Goal: Task Accomplishment & Management: Use online tool/utility

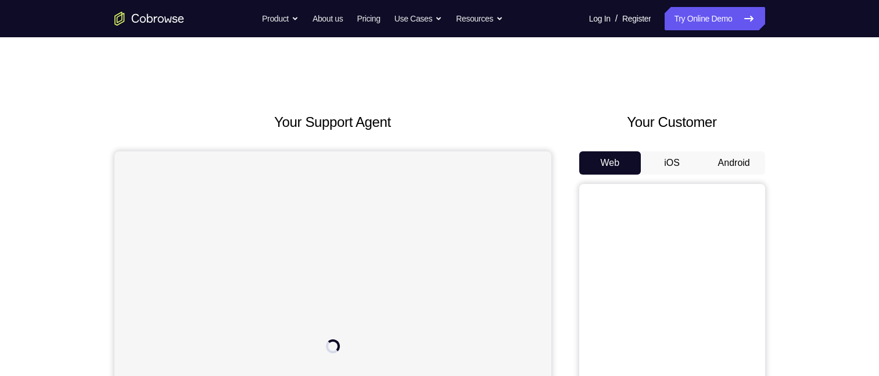
click at [675, 161] on button "iOS" at bounding box center [672, 162] width 62 height 23
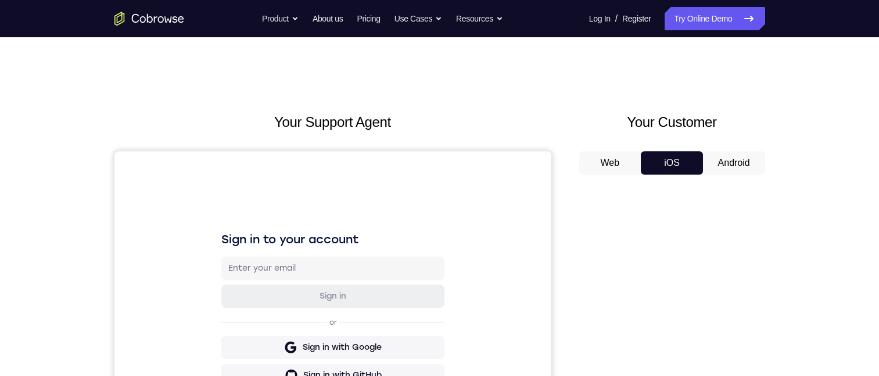
click at [732, 162] on button "Android" at bounding box center [734, 162] width 62 height 23
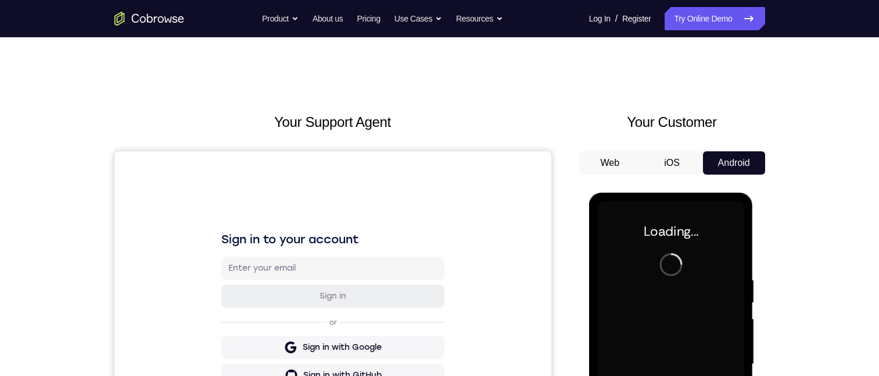
drag, startPoint x: 676, startPoint y: 167, endPoint x: 110, endPoint y: 0, distance: 590.4
click at [676, 167] on button "iOS" at bounding box center [672, 162] width 62 height 23
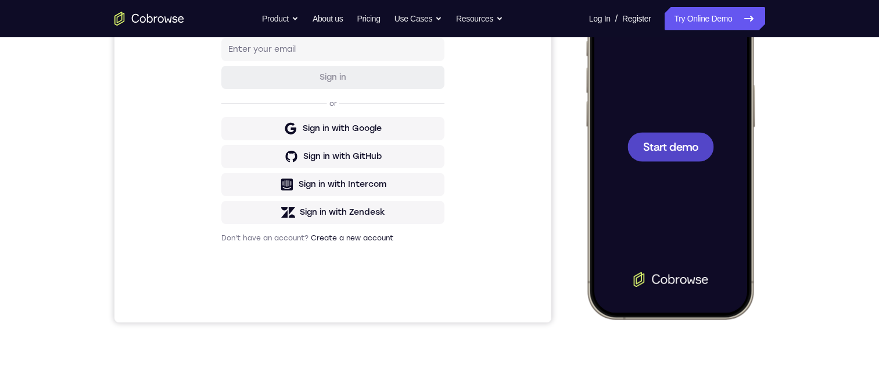
scroll to position [174, 0]
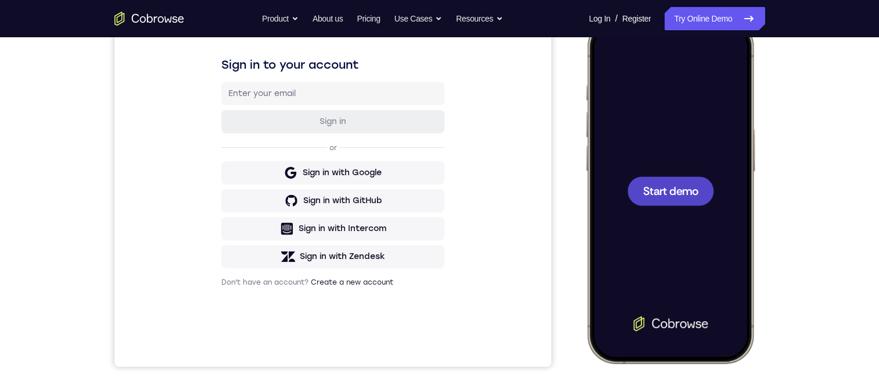
drag, startPoint x: 677, startPoint y: 120, endPoint x: 678, endPoint y: 175, distance: 55.2
click at [678, 174] on div at bounding box center [669, 190] width 153 height 332
click at [678, 189] on span "Start demo" at bounding box center [670, 190] width 55 height 11
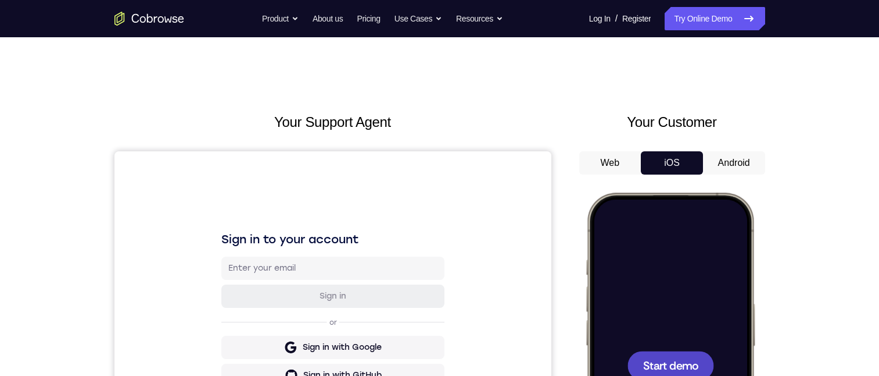
click at [723, 162] on button "Android" at bounding box center [734, 162] width 62 height 23
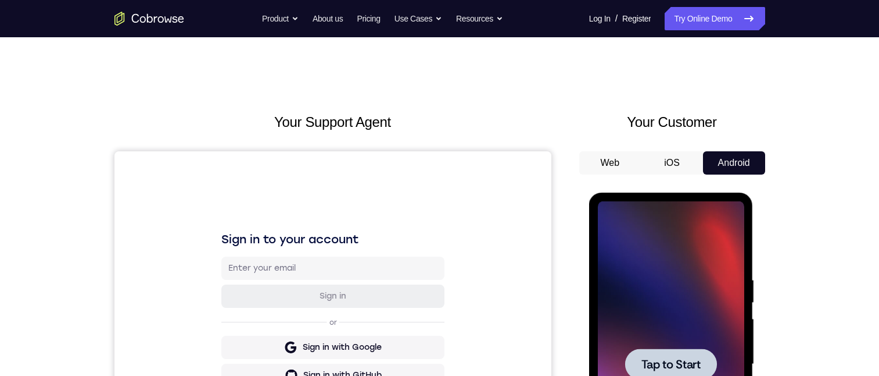
scroll to position [116, 0]
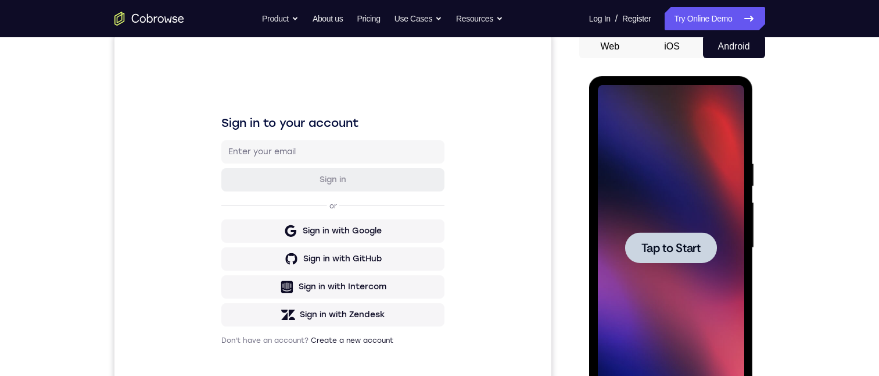
click at [694, 208] on div at bounding box center [671, 248] width 146 height 326
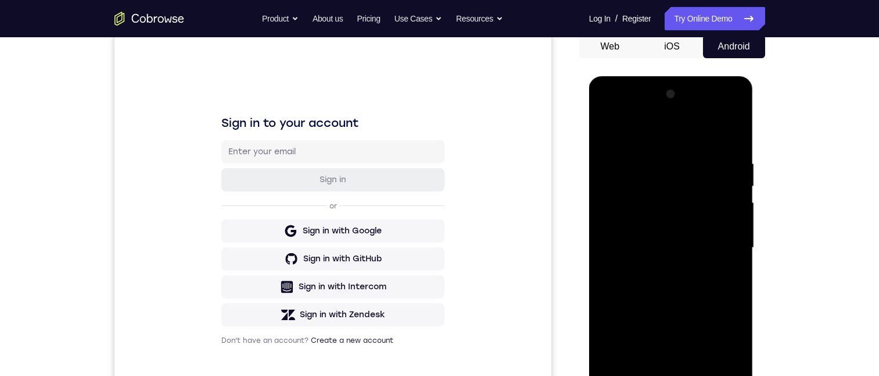
scroll to position [174, 0]
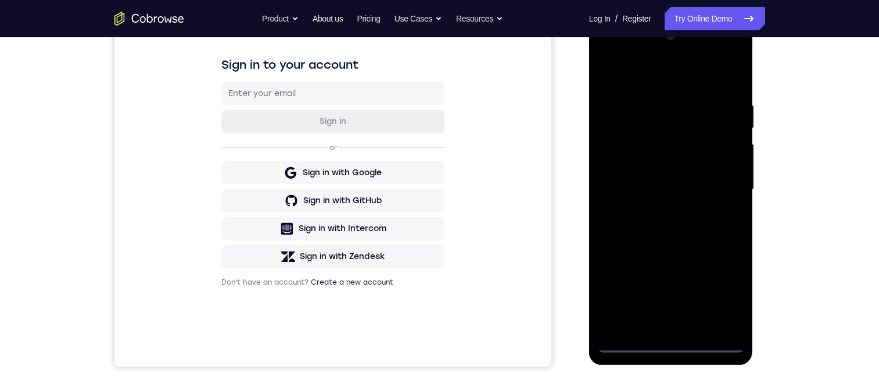
click at [668, 342] on div at bounding box center [671, 190] width 146 height 326
click at [722, 299] on div at bounding box center [671, 190] width 146 height 326
click at [640, 76] on div at bounding box center [671, 190] width 146 height 326
click at [726, 188] on div at bounding box center [671, 190] width 146 height 326
click at [653, 212] on div at bounding box center [671, 190] width 146 height 326
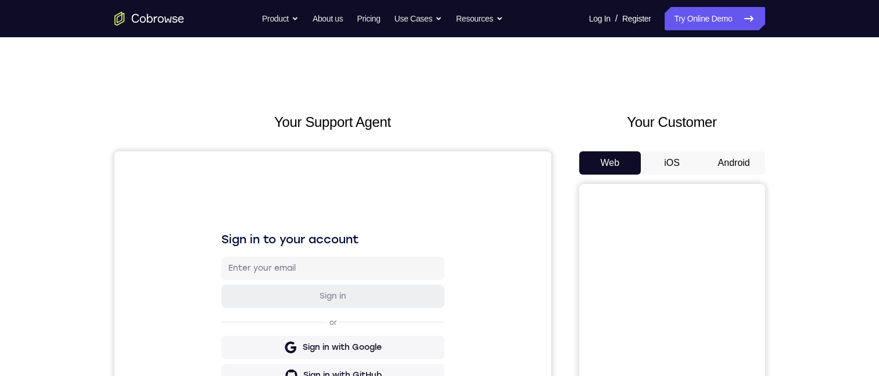
click at [677, 162] on button "iOS" at bounding box center [672, 162] width 62 height 23
click at [721, 171] on button "Android" at bounding box center [734, 162] width 62 height 23
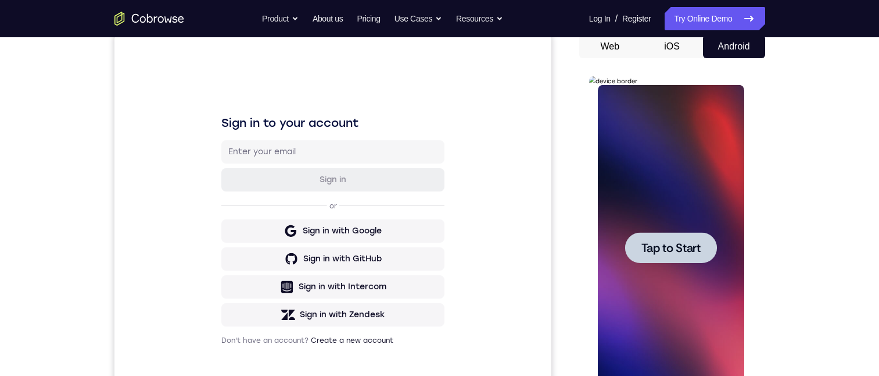
scroll to position [174, 0]
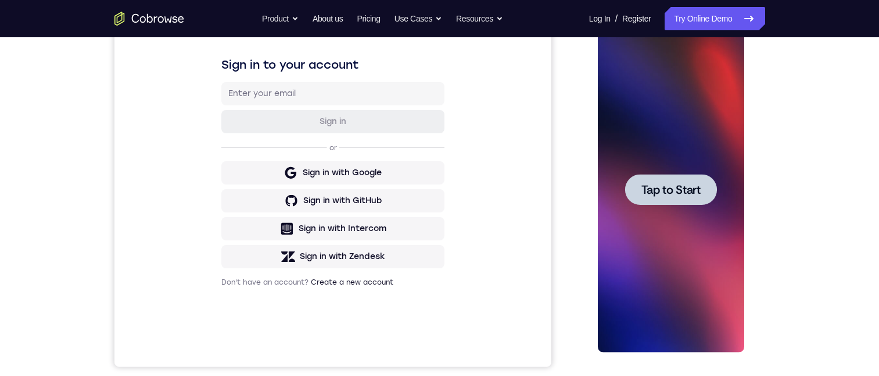
click at [668, 211] on div at bounding box center [671, 190] width 146 height 326
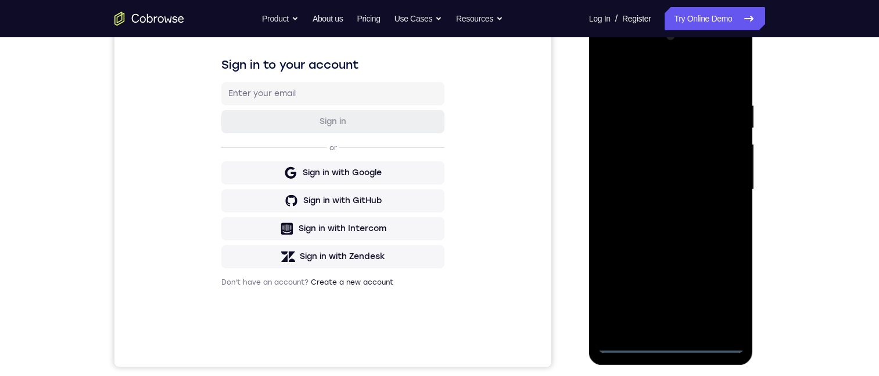
click at [670, 342] on div at bounding box center [671, 190] width 146 height 326
click at [719, 295] on div at bounding box center [671, 190] width 146 height 326
click at [665, 78] on div at bounding box center [671, 190] width 146 height 326
click at [727, 187] on div at bounding box center [671, 190] width 146 height 326
click at [656, 212] on div at bounding box center [671, 190] width 146 height 326
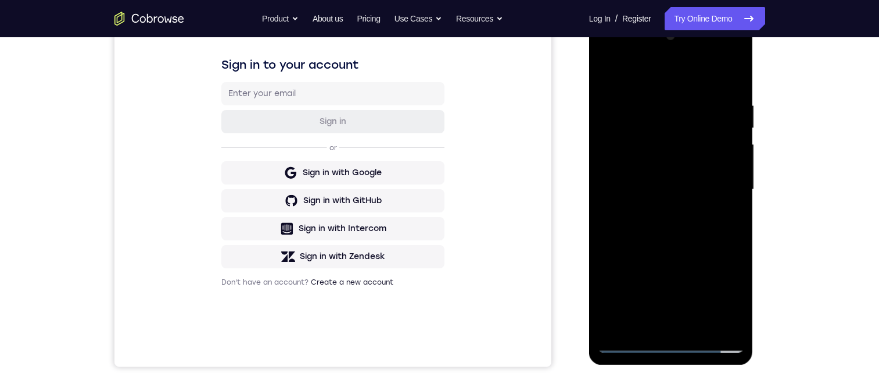
click at [657, 178] on div at bounding box center [671, 190] width 146 height 326
click at [644, 166] on div at bounding box center [671, 190] width 146 height 326
click at [651, 188] on div at bounding box center [671, 190] width 146 height 326
click at [652, 232] on div at bounding box center [671, 190] width 146 height 326
click at [664, 227] on div at bounding box center [671, 190] width 146 height 326
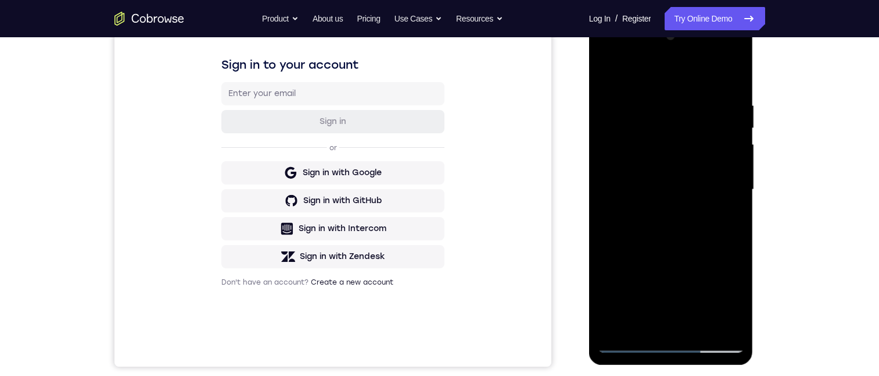
click at [718, 74] on div at bounding box center [671, 190] width 146 height 326
click at [731, 206] on div at bounding box center [671, 190] width 146 height 326
click at [710, 187] on div at bounding box center [671, 190] width 146 height 326
click at [674, 228] on div at bounding box center [671, 190] width 146 height 326
click at [674, 223] on div at bounding box center [671, 190] width 146 height 326
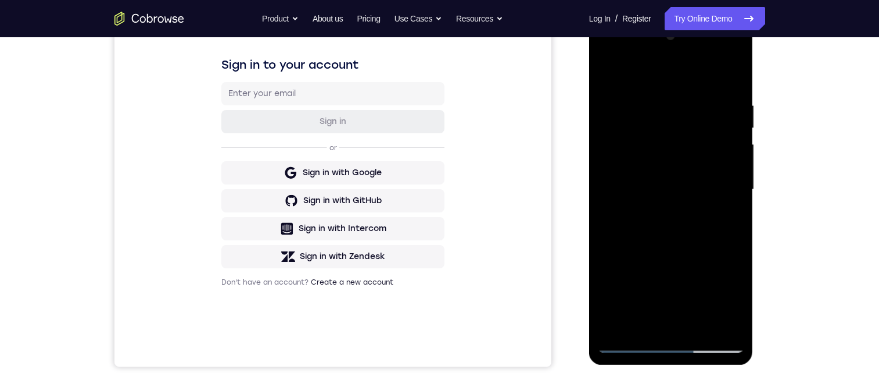
click at [674, 223] on div at bounding box center [671, 190] width 146 height 326
click at [674, 227] on div at bounding box center [671, 190] width 146 height 326
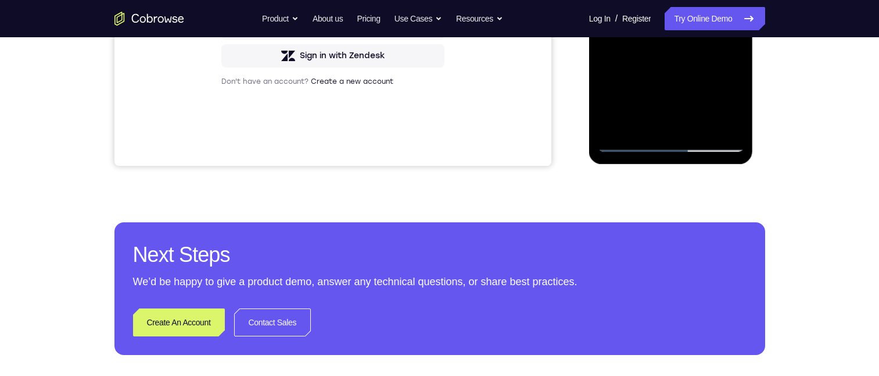
drag, startPoint x: 698, startPoint y: 68, endPoint x: 693, endPoint y: 45, distance: 23.7
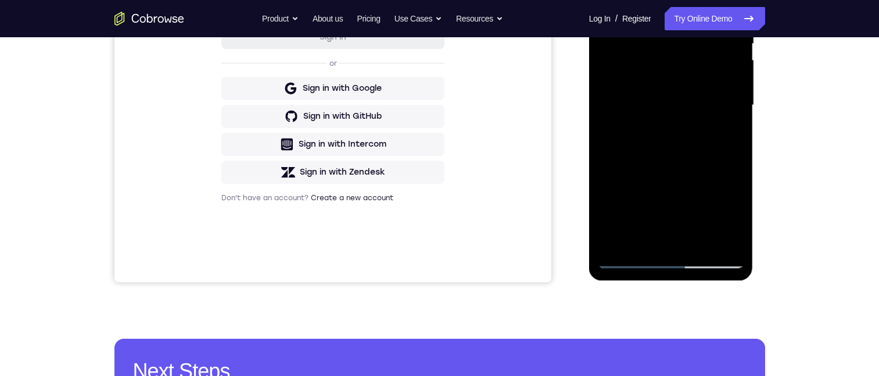
drag, startPoint x: 654, startPoint y: 176, endPoint x: 636, endPoint y: 44, distance: 133.2
click at [630, 13] on div at bounding box center [671, 105] width 146 height 326
click at [621, 89] on div at bounding box center [671, 105] width 146 height 326
click at [663, 134] on div at bounding box center [671, 105] width 146 height 326
click at [666, 240] on div at bounding box center [671, 105] width 146 height 326
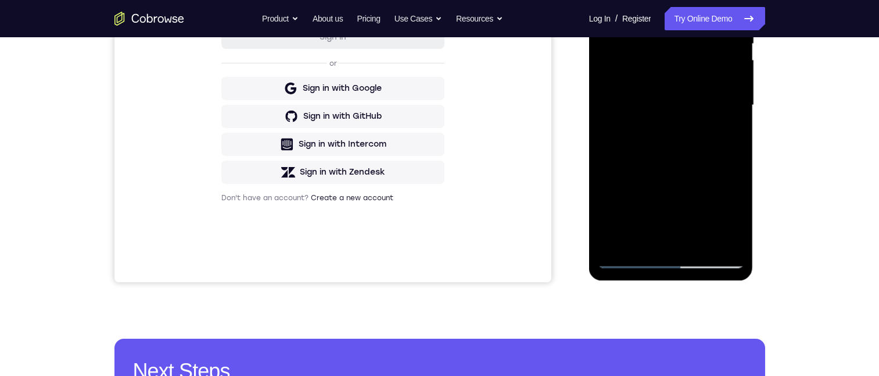
click at [642, 59] on div at bounding box center [671, 105] width 146 height 326
click at [652, 30] on div at bounding box center [671, 105] width 146 height 326
click at [658, 66] on div at bounding box center [671, 105] width 146 height 326
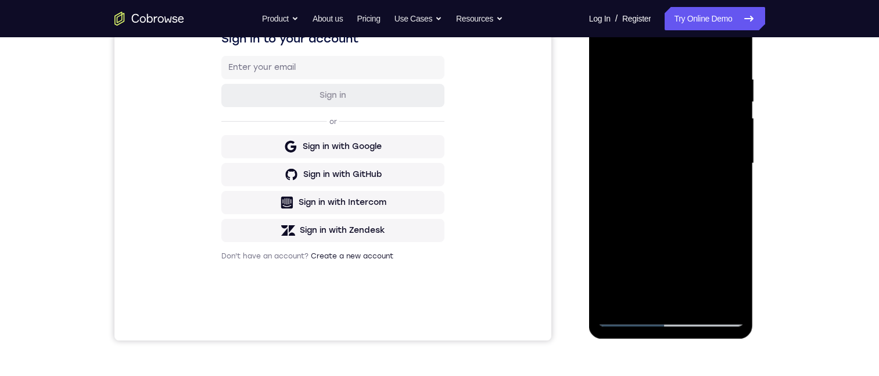
click at [724, 294] on div at bounding box center [671, 164] width 146 height 326
click at [714, 296] on div at bounding box center [671, 164] width 146 height 326
click at [662, 299] on div at bounding box center [671, 164] width 146 height 326
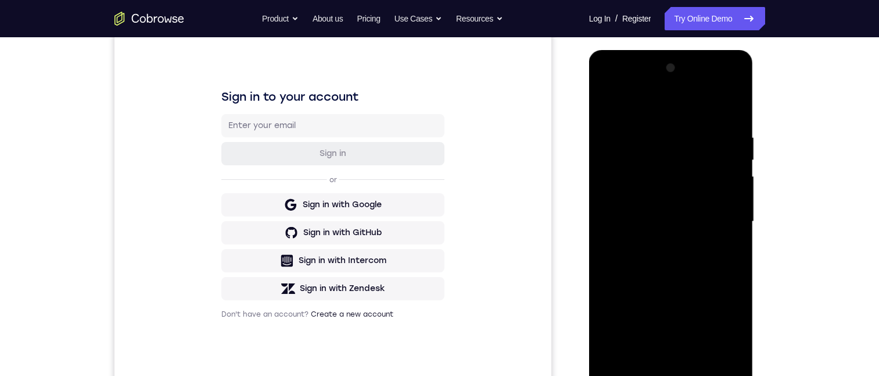
click at [725, 210] on div at bounding box center [671, 222] width 146 height 326
click at [686, 150] on div at bounding box center [671, 222] width 146 height 326
click at [674, 374] on div at bounding box center [671, 222] width 146 height 326
click at [724, 327] on div at bounding box center [671, 222] width 146 height 326
click at [672, 213] on div at bounding box center [671, 222] width 146 height 326
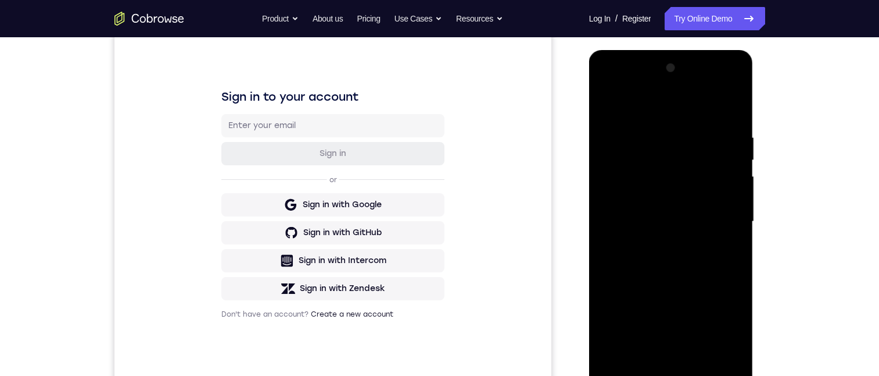
click at [672, 259] on div at bounding box center [671, 222] width 146 height 326
click at [624, 373] on div at bounding box center [671, 222] width 146 height 326
click at [671, 266] on div at bounding box center [671, 222] width 146 height 326
click at [682, 230] on div at bounding box center [671, 222] width 146 height 326
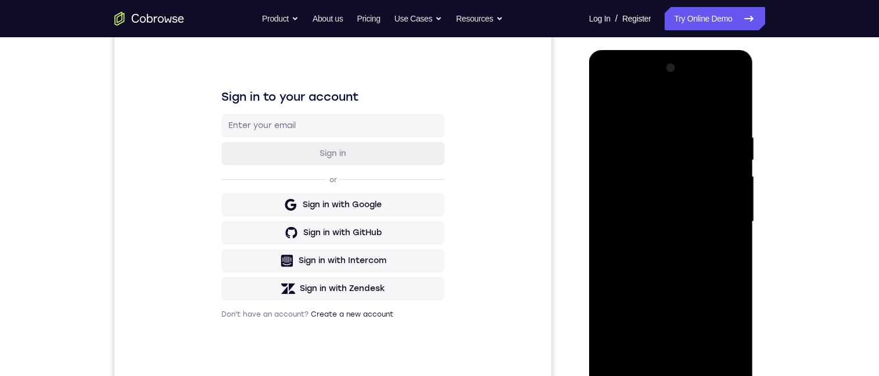
click at [684, 220] on div at bounding box center [671, 222] width 146 height 326
click at [689, 258] on div at bounding box center [671, 222] width 146 height 326
drag, startPoint x: 687, startPoint y: 385, endPoint x: 685, endPoint y: 248, distance: 137.2
click at [686, 249] on div at bounding box center [671, 222] width 146 height 326
click at [676, 251] on div at bounding box center [671, 222] width 146 height 326
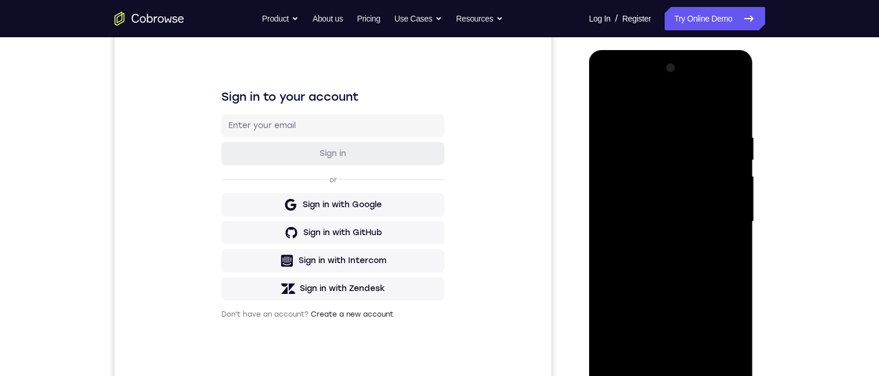
click at [670, 259] on div at bounding box center [671, 222] width 146 height 326
click at [639, 241] on div at bounding box center [671, 222] width 146 height 326
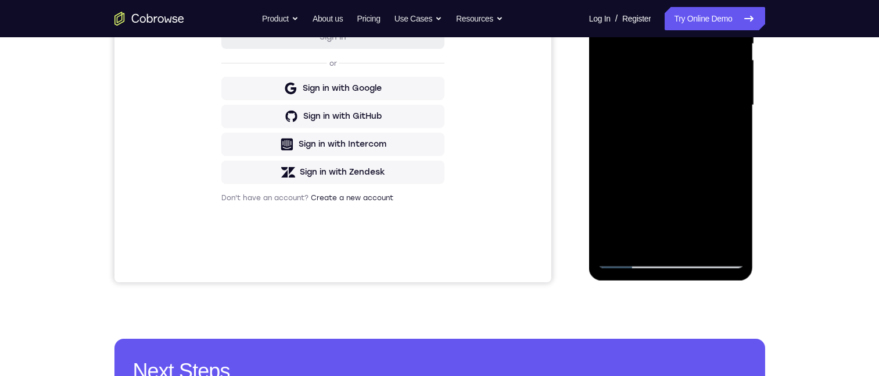
click at [670, 255] on div at bounding box center [671, 105] width 146 height 326
click at [670, 260] on div at bounding box center [671, 105] width 146 height 326
drag, startPoint x: 714, startPoint y: 171, endPoint x: 713, endPoint y: 99, distance: 72.7
click at [713, 99] on div at bounding box center [671, 105] width 146 height 326
click at [630, 90] on div at bounding box center [671, 105] width 146 height 326
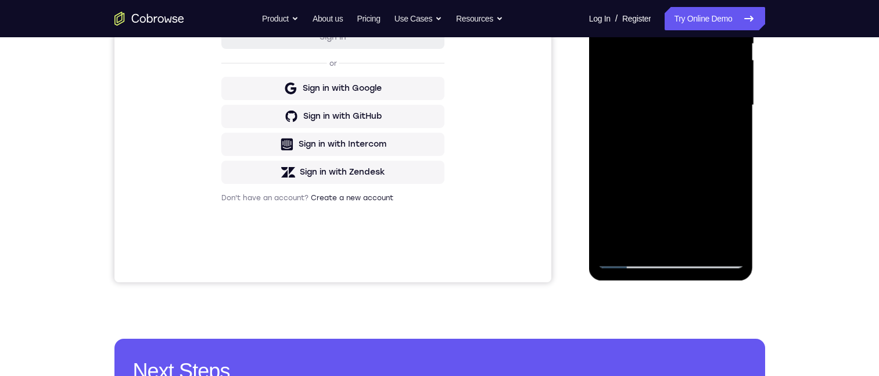
click at [606, 0] on div at bounding box center [671, 105] width 146 height 326
drag, startPoint x: 659, startPoint y: -3, endPoint x: 648, endPoint y: 166, distance: 169.5
click at [648, 166] on div at bounding box center [671, 105] width 146 height 326
click at [670, 41] on div at bounding box center [671, 105] width 146 height 326
click at [668, 259] on div at bounding box center [671, 105] width 146 height 326
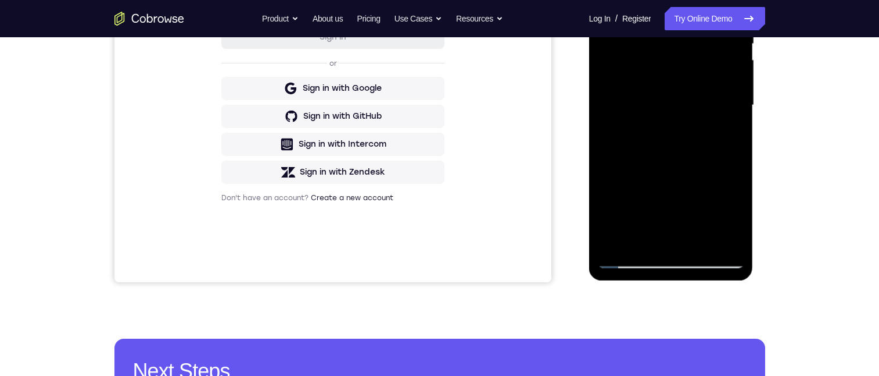
scroll to position [201, 0]
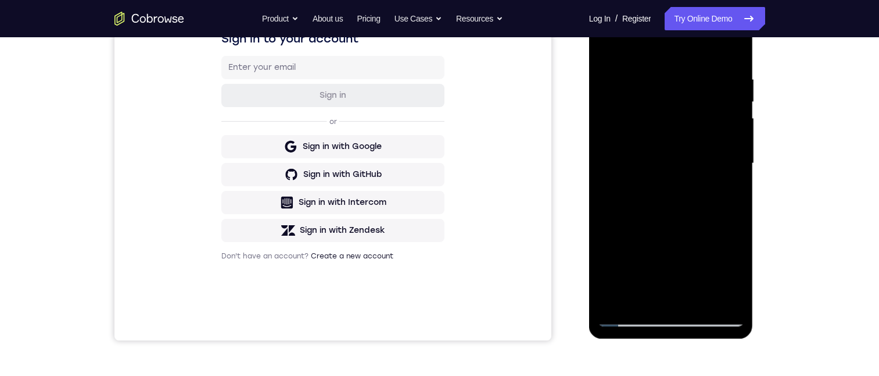
click at [728, 260] on div at bounding box center [671, 164] width 146 height 326
click at [677, 153] on div at bounding box center [671, 164] width 146 height 326
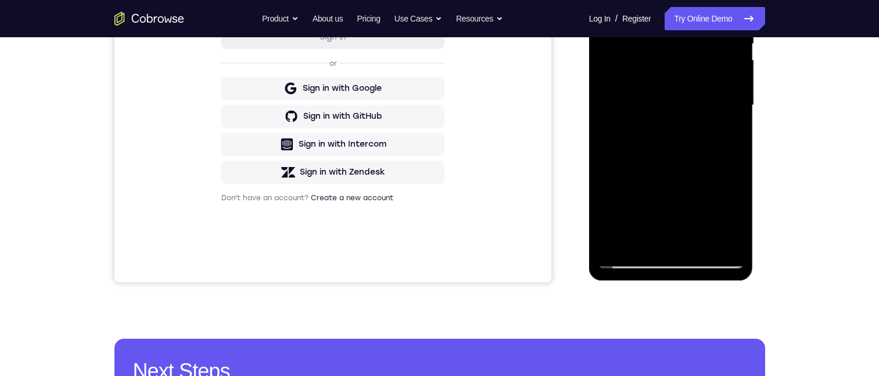
click at [628, 258] on div at bounding box center [671, 105] width 146 height 326
click at [650, 147] on div at bounding box center [671, 105] width 146 height 326
click at [628, 258] on div at bounding box center [671, 105] width 146 height 326
click at [660, 129] on div at bounding box center [671, 105] width 146 height 326
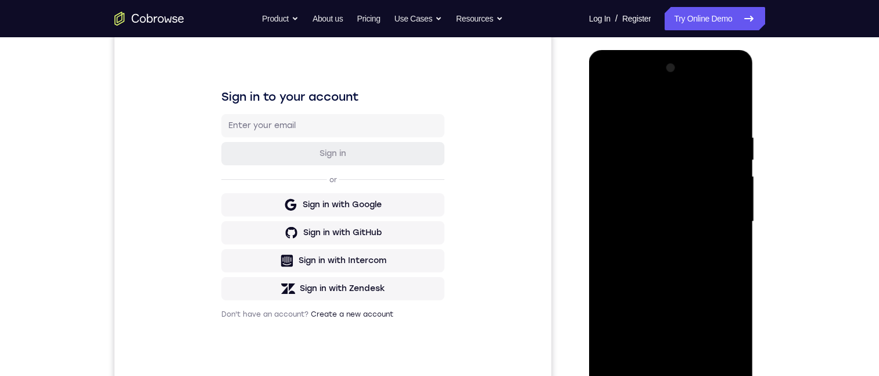
click at [736, 101] on div at bounding box center [671, 222] width 146 height 326
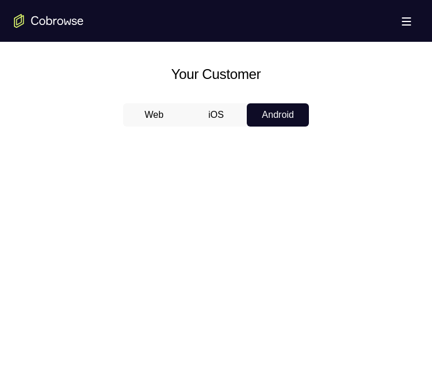
scroll to position [607, 0]
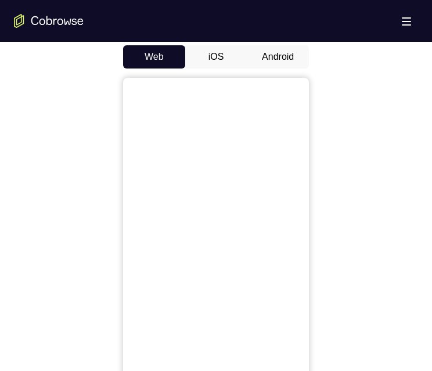
scroll to position [465, 0]
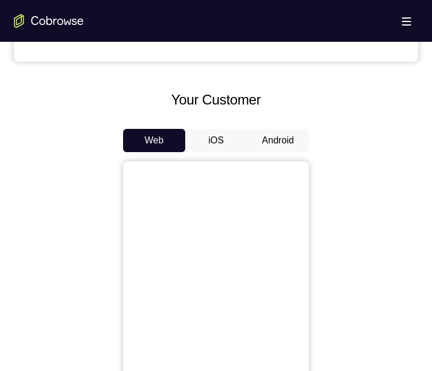
click at [214, 141] on button "iOS" at bounding box center [216, 140] width 62 height 23
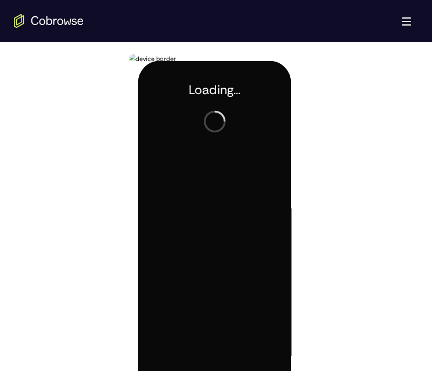
scroll to position [605, 0]
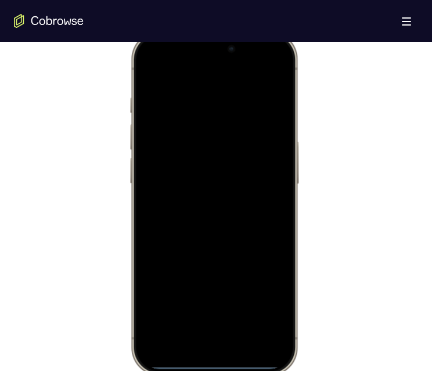
drag, startPoint x: 171, startPoint y: 48, endPoint x: 152, endPoint y: 367, distance: 320.3
click at [151, 371] on html "Online web based iOS Simulators and Android Emulators. Run iPhone, iPad, Mobile…" at bounding box center [216, 205] width 174 height 349
drag, startPoint x: 182, startPoint y: 71, endPoint x: 185, endPoint y: 226, distance: 154.1
click at [185, 226] on div at bounding box center [214, 203] width 153 height 332
drag, startPoint x: 205, startPoint y: 102, endPoint x: 200, endPoint y: 275, distance: 172.7
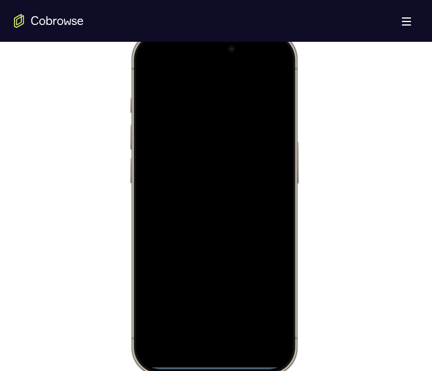
click at [200, 280] on div at bounding box center [214, 203] width 153 height 332
click at [264, 144] on div at bounding box center [214, 203] width 153 height 332
click at [268, 70] on div at bounding box center [214, 203] width 153 height 332
drag, startPoint x: 230, startPoint y: 67, endPoint x: 256, endPoint y: 76, distance: 27.4
click at [226, 166] on div at bounding box center [214, 203] width 153 height 332
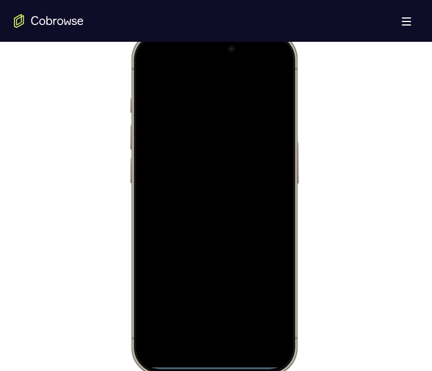
drag, startPoint x: 219, startPoint y: 77, endPoint x: 258, endPoint y: 160, distance: 92.0
click at [216, 342] on div at bounding box center [214, 203] width 153 height 332
click at [270, 63] on div at bounding box center [214, 203] width 153 height 332
click at [270, 68] on div at bounding box center [214, 203] width 153 height 332
click at [201, 124] on div at bounding box center [214, 203] width 153 height 332
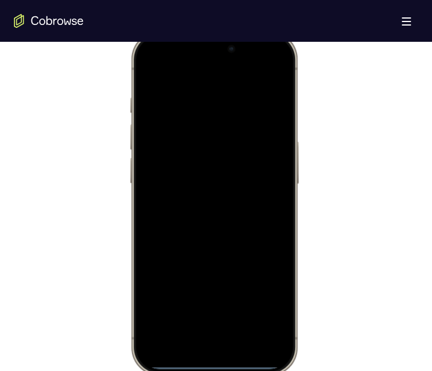
drag, startPoint x: 218, startPoint y: 115, endPoint x: 214, endPoint y: 188, distance: 73.9
click at [214, 188] on div at bounding box center [214, 203] width 153 height 332
drag, startPoint x: 217, startPoint y: 74, endPoint x: 212, endPoint y: 203, distance: 129.1
click at [212, 203] on div at bounding box center [214, 203] width 153 height 332
click at [270, 66] on div at bounding box center [214, 203] width 153 height 332
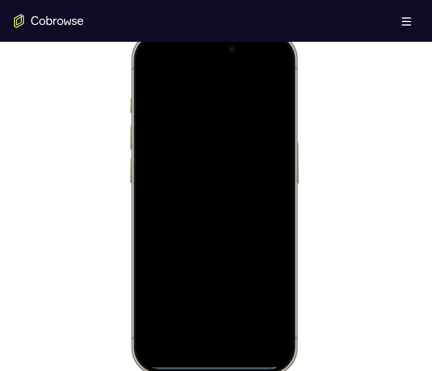
click at [266, 70] on div at bounding box center [214, 203] width 153 height 332
click at [199, 130] on div at bounding box center [214, 203] width 153 height 332
drag, startPoint x: 222, startPoint y: 70, endPoint x: 245, endPoint y: 119, distance: 53.3
click at [234, 168] on div at bounding box center [214, 203] width 153 height 332
drag, startPoint x: 237, startPoint y: 81, endPoint x: 224, endPoint y: 186, distance: 105.5
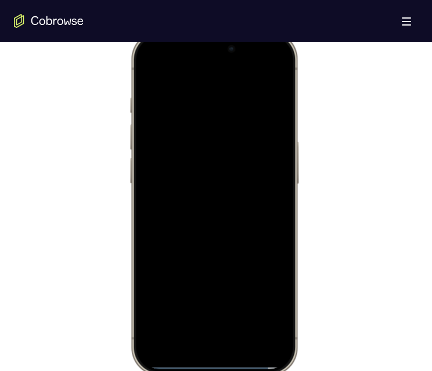
click at [224, 186] on div at bounding box center [214, 203] width 153 height 332
click at [261, 69] on div at bounding box center [214, 203] width 153 height 332
click at [196, 128] on div at bounding box center [214, 203] width 153 height 332
click at [198, 128] on div at bounding box center [214, 203] width 153 height 332
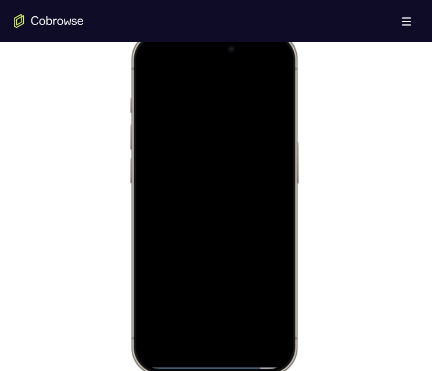
click at [186, 324] on div at bounding box center [214, 203] width 153 height 332
click at [202, 77] on div at bounding box center [214, 203] width 153 height 332
click at [202, 78] on div at bounding box center [214, 203] width 153 height 332
click at [216, 93] on div at bounding box center [214, 203] width 153 height 332
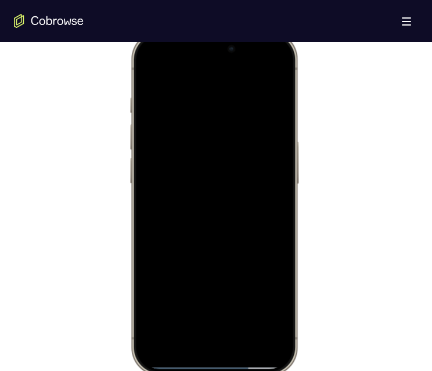
click at [198, 220] on div at bounding box center [214, 203] width 153 height 332
click at [200, 159] on div at bounding box center [214, 203] width 153 height 332
click at [209, 155] on div at bounding box center [214, 203] width 153 height 332
click at [183, 156] on div at bounding box center [214, 203] width 153 height 332
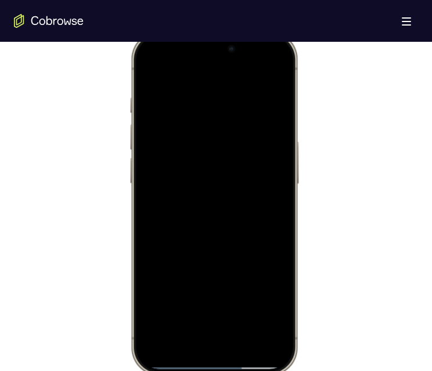
click at [181, 156] on div at bounding box center [214, 203] width 153 height 332
click at [179, 160] on div at bounding box center [214, 203] width 153 height 332
click at [273, 157] on div at bounding box center [214, 203] width 153 height 332
click at [277, 155] on div at bounding box center [214, 203] width 153 height 332
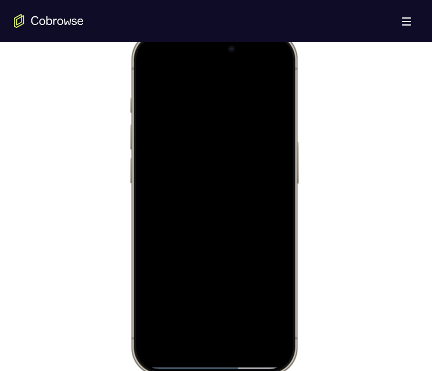
click at [271, 155] on div at bounding box center [214, 203] width 153 height 332
click at [219, 159] on div at bounding box center [214, 203] width 153 height 332
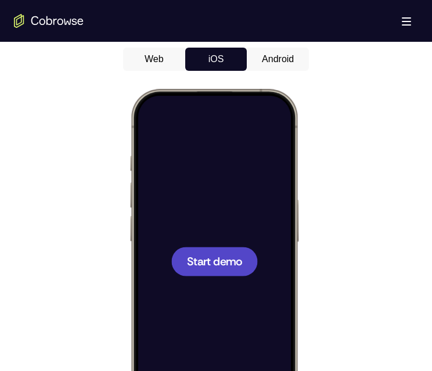
click at [198, 227] on div at bounding box center [214, 261] width 153 height 332
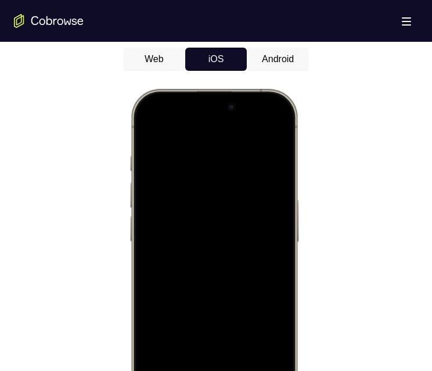
scroll to position [605, 0]
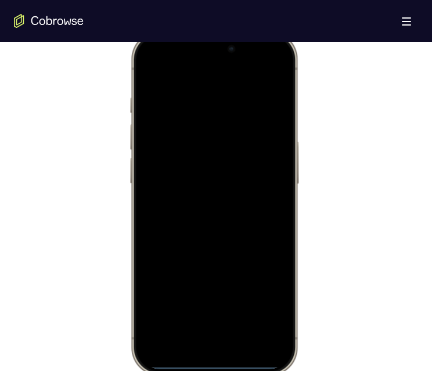
drag, startPoint x: 302, startPoint y: 72, endPoint x: 173, endPoint y: 45, distance: 131.9
drag, startPoint x: 173, startPoint y: 45, endPoint x: 137, endPoint y: 321, distance: 278.4
click at [137, 321] on div at bounding box center [214, 203] width 171 height 345
drag, startPoint x: 235, startPoint y: 100, endPoint x: 210, endPoint y: 213, distance: 115.9
click at [185, 268] on div at bounding box center [214, 203] width 153 height 332
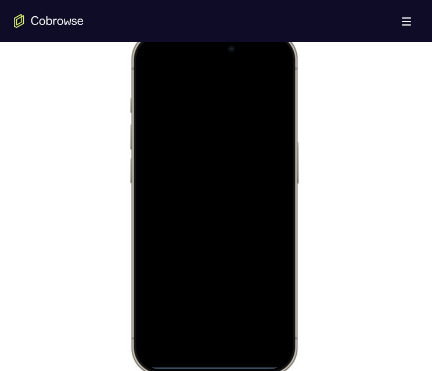
click at [270, 67] on div at bounding box center [214, 203] width 153 height 332
click at [194, 130] on div at bounding box center [214, 203] width 153 height 332
click at [202, 329] on div at bounding box center [214, 203] width 153 height 332
click at [200, 334] on div at bounding box center [214, 203] width 153 height 332
click at [184, 84] on div at bounding box center [214, 203] width 153 height 332
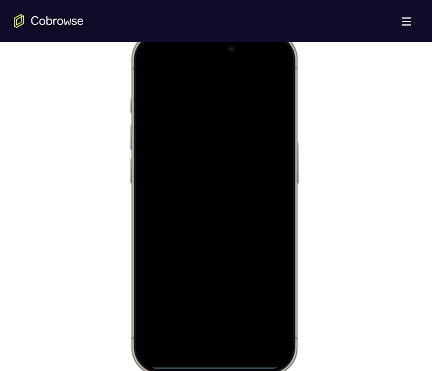
click at [197, 218] on div at bounding box center [214, 203] width 153 height 332
click at [208, 153] on div at bounding box center [214, 203] width 153 height 332
click at [206, 181] on div at bounding box center [214, 203] width 153 height 332
click at [208, 209] on div at bounding box center [214, 203] width 153 height 332
click at [280, 344] on div at bounding box center [214, 203] width 153 height 332
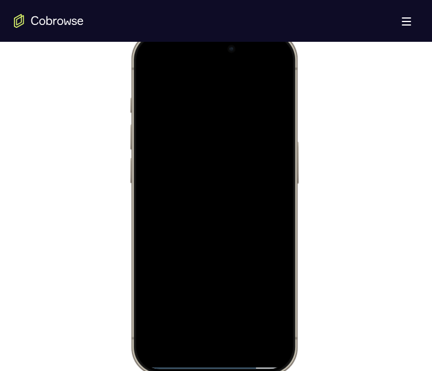
click at [152, 346] on div at bounding box center [214, 203] width 153 height 332
click at [189, 328] on div at bounding box center [214, 203] width 153 height 332
